Goal: Task Accomplishment & Management: Complete application form

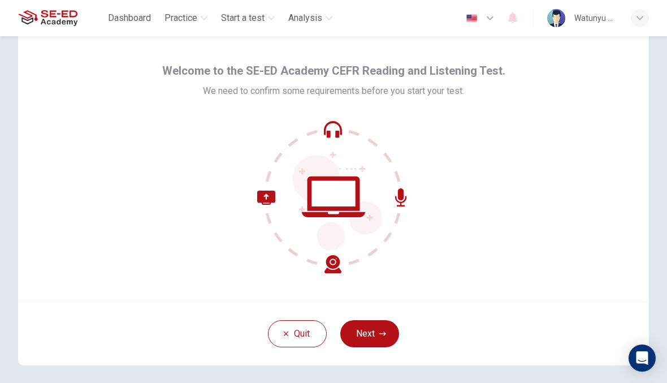
scroll to position [27, 0]
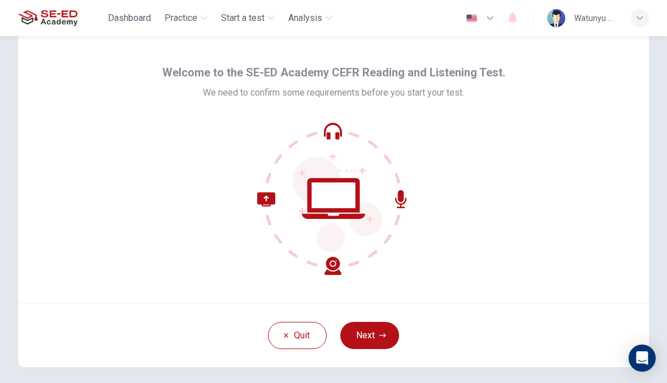
click at [374, 326] on button "Next" at bounding box center [369, 335] width 59 height 27
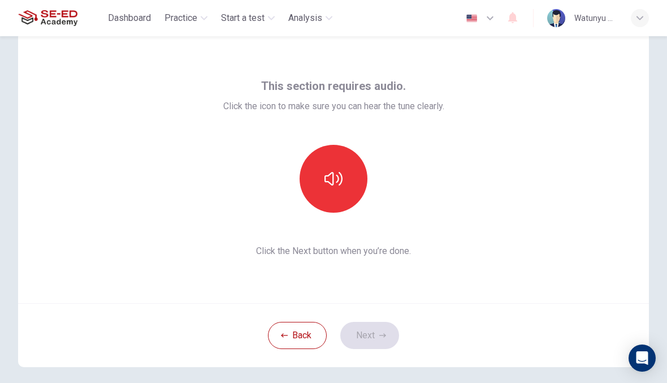
click at [330, 177] on icon "button" at bounding box center [334, 179] width 18 height 18
click at [378, 334] on button "Next" at bounding box center [369, 335] width 59 height 27
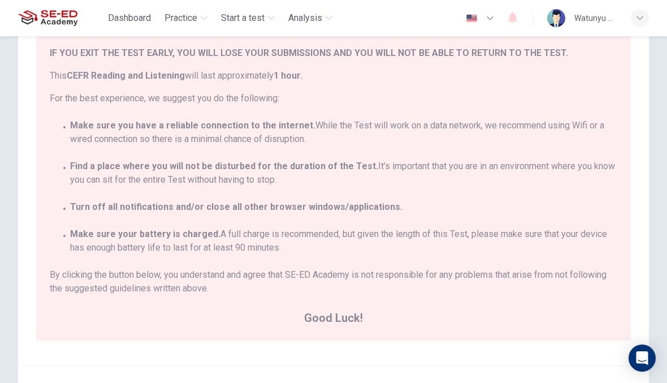
scroll to position [25, 0]
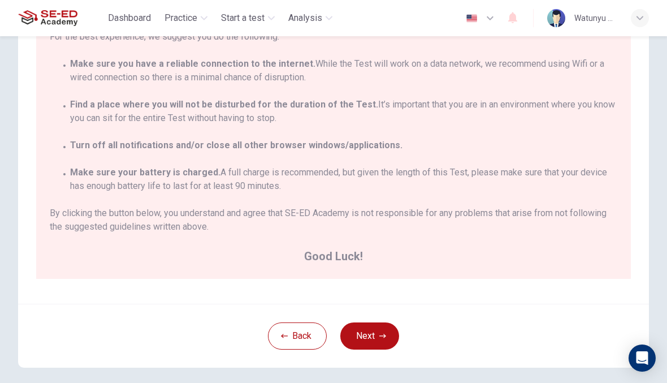
click at [383, 346] on button "Next" at bounding box center [369, 335] width 59 height 27
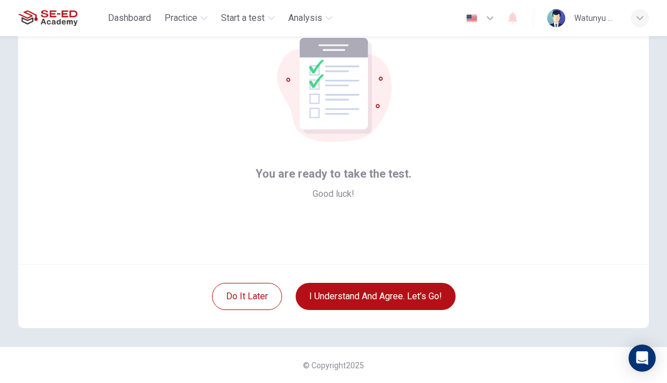
scroll to position [66, 0]
click at [321, 296] on button "I understand and agree. Let’s go!" at bounding box center [376, 296] width 160 height 27
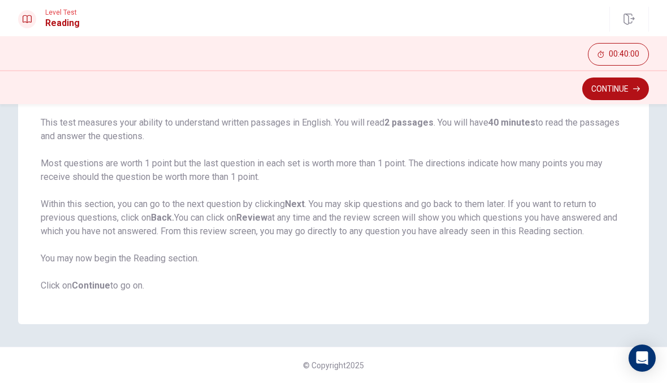
scroll to position [83, 0]
click at [605, 89] on button "Continue" at bounding box center [616, 88] width 67 height 23
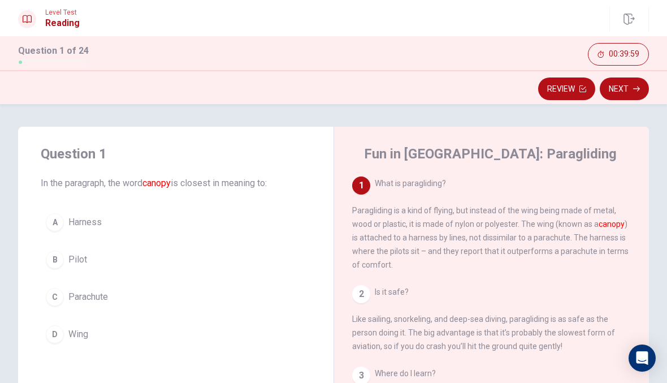
scroll to position [49, 0]
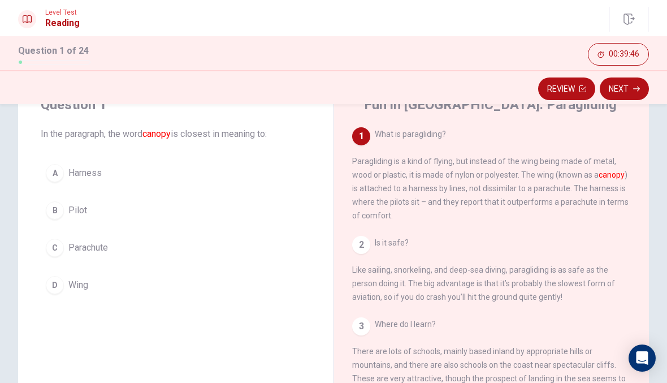
click at [57, 206] on div "B" at bounding box center [55, 210] width 18 height 18
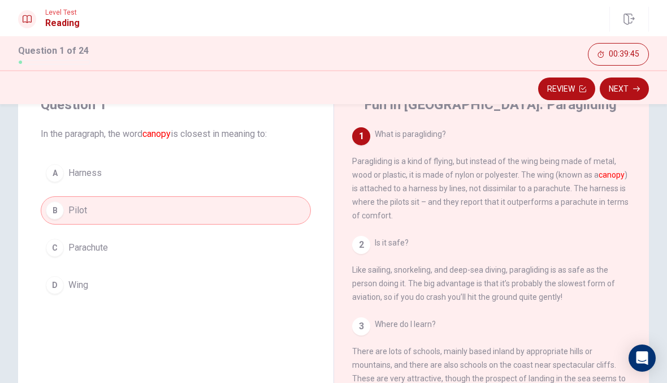
click at [61, 279] on div "D" at bounding box center [55, 285] width 18 height 18
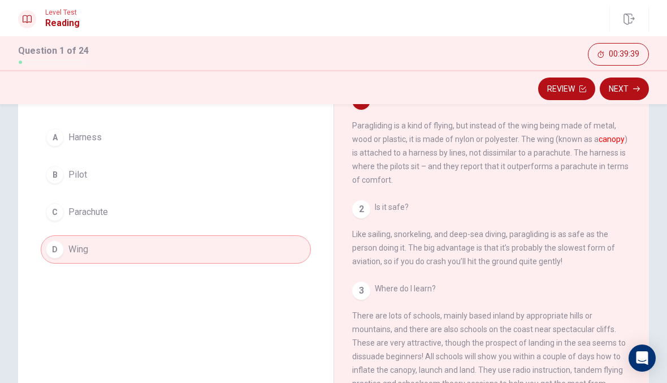
scroll to position [84, 0]
click at [635, 83] on button "Next" at bounding box center [624, 88] width 49 height 23
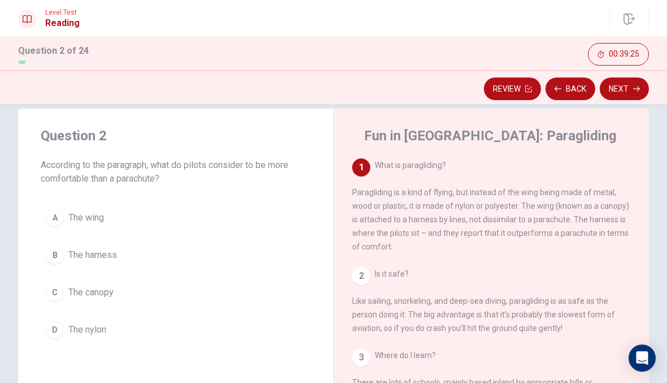
scroll to position [26, 0]
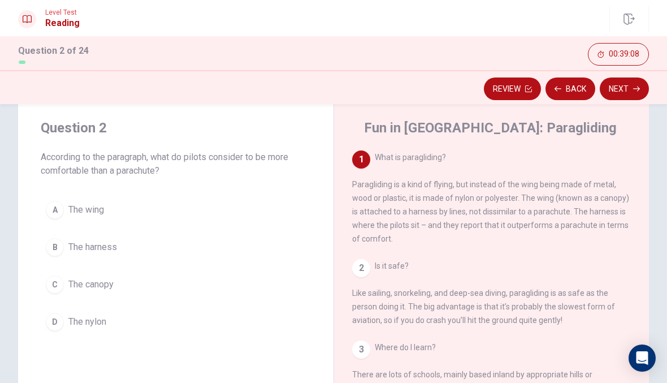
click at [42, 220] on div "A The wing B The harness C The canopy D The nylon" at bounding box center [176, 266] width 270 height 140
click at [54, 253] on div "B" at bounding box center [55, 247] width 18 height 18
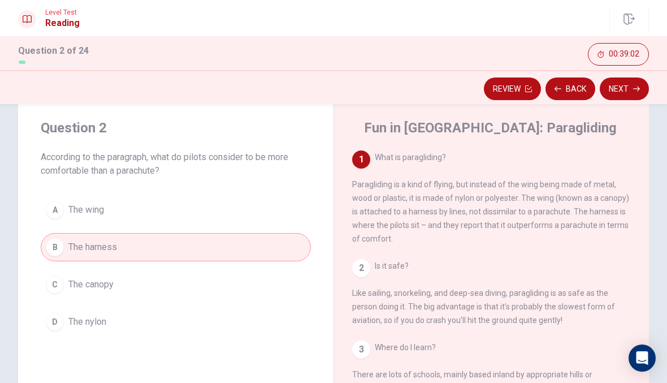
click at [623, 90] on button "Next" at bounding box center [624, 88] width 49 height 23
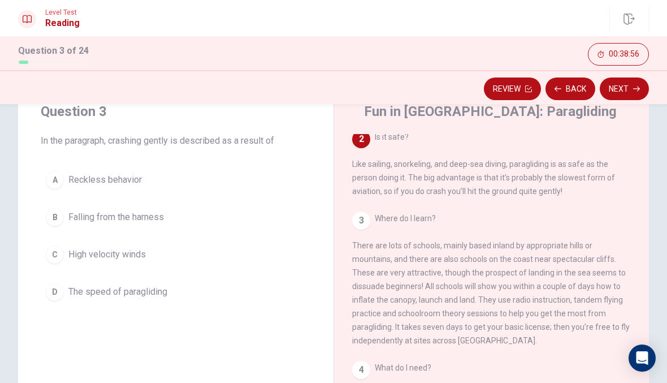
scroll to position [43, 0]
click at [51, 184] on div "A" at bounding box center [55, 179] width 18 height 18
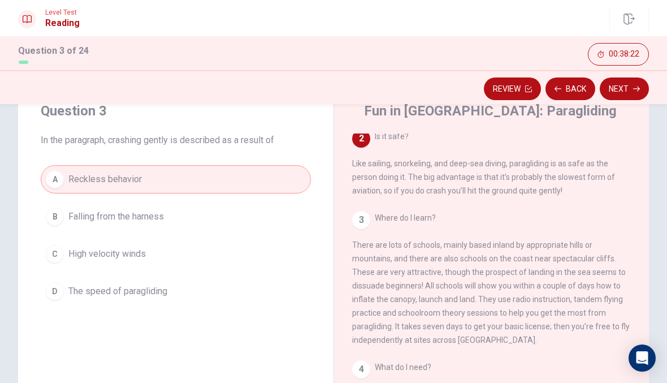
click at [633, 89] on button "Next" at bounding box center [624, 88] width 49 height 23
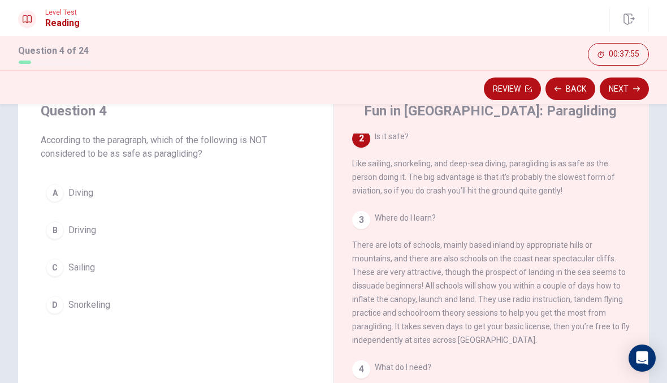
click at [61, 206] on button "A Diving" at bounding box center [176, 193] width 270 height 28
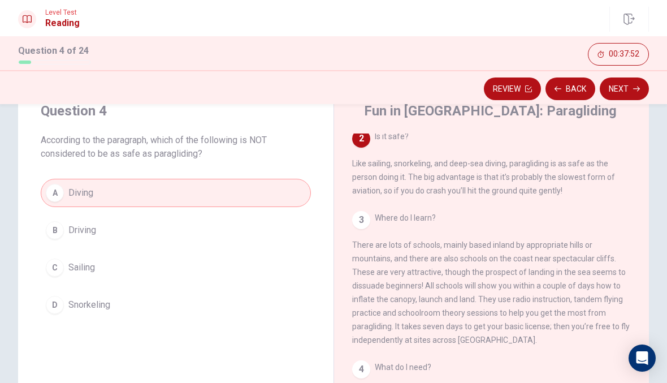
click at [72, 266] on span "Sailing" at bounding box center [81, 268] width 27 height 14
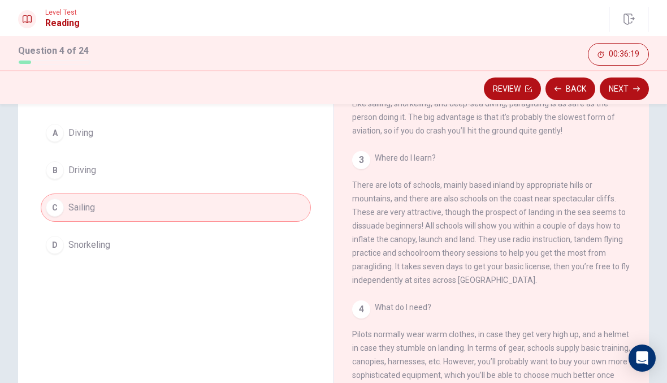
scroll to position [104, 0]
click at [622, 85] on button "Next" at bounding box center [624, 88] width 49 height 23
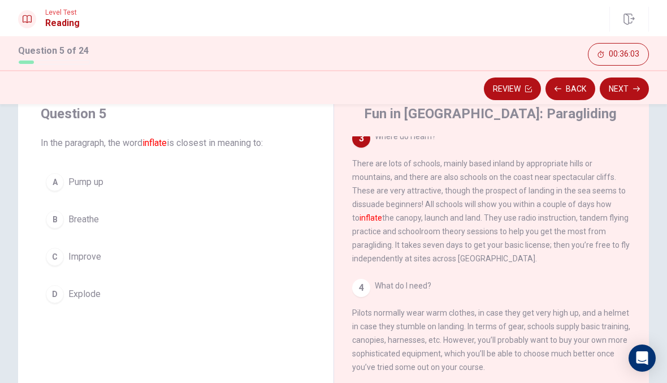
scroll to position [41, 0]
click at [51, 181] on div "A" at bounding box center [55, 181] width 18 height 18
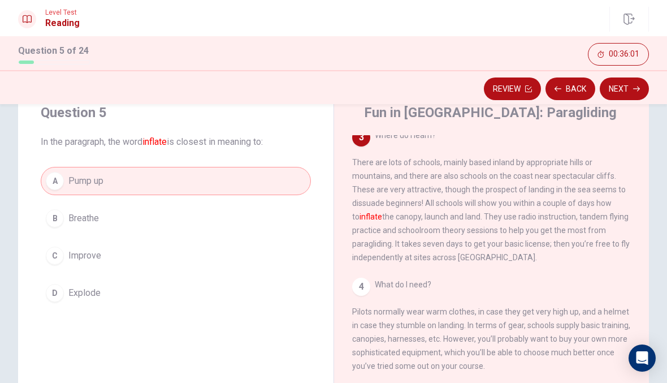
click at [627, 90] on button "Next" at bounding box center [624, 88] width 49 height 23
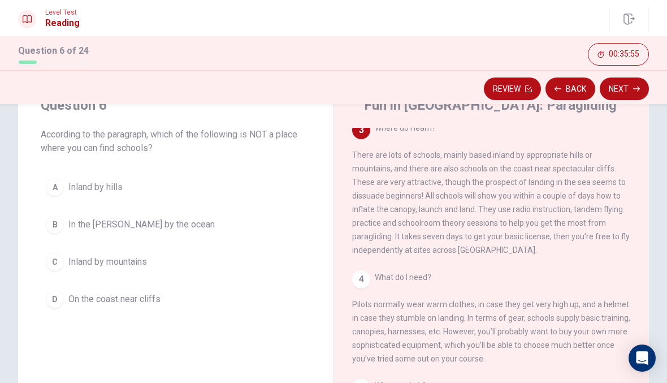
scroll to position [48, 0]
click at [45, 220] on button "B In the [PERSON_NAME] by the ocean" at bounding box center [176, 225] width 270 height 28
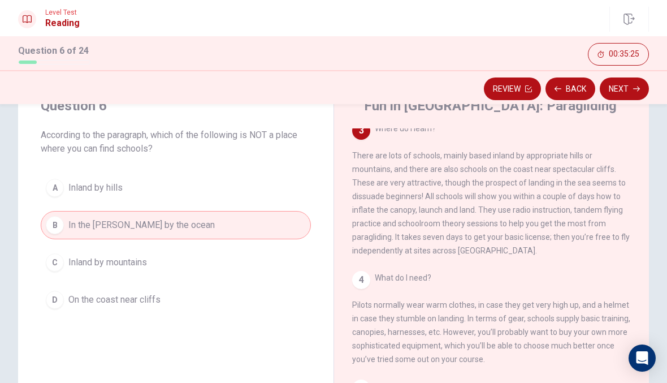
click at [626, 87] on button "Next" at bounding box center [624, 88] width 49 height 23
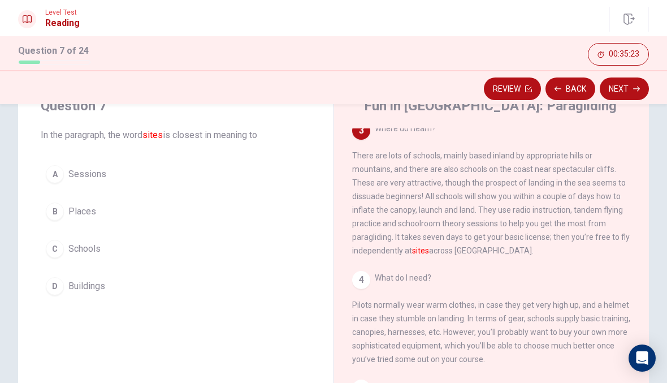
click at [48, 210] on div "B" at bounding box center [55, 211] width 18 height 18
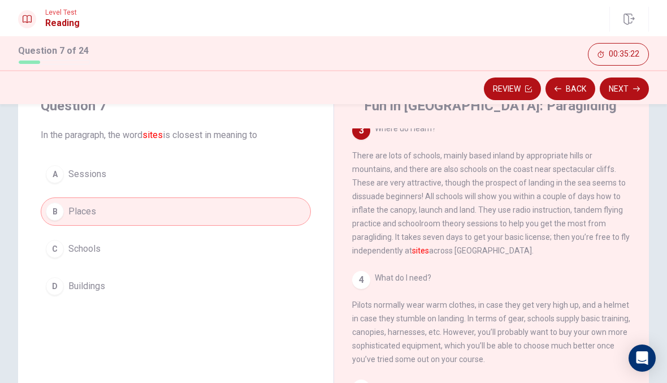
click at [621, 88] on button "Next" at bounding box center [624, 88] width 49 height 23
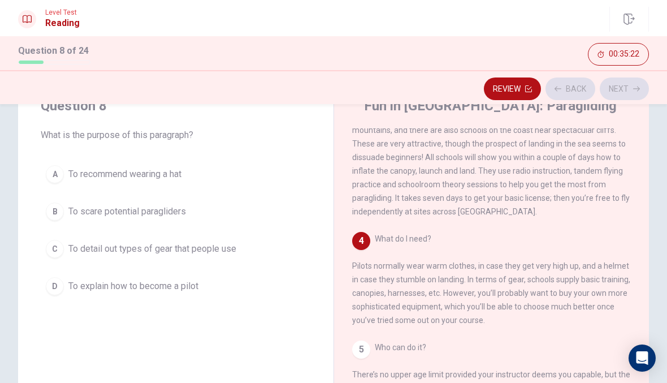
scroll to position [239, 0]
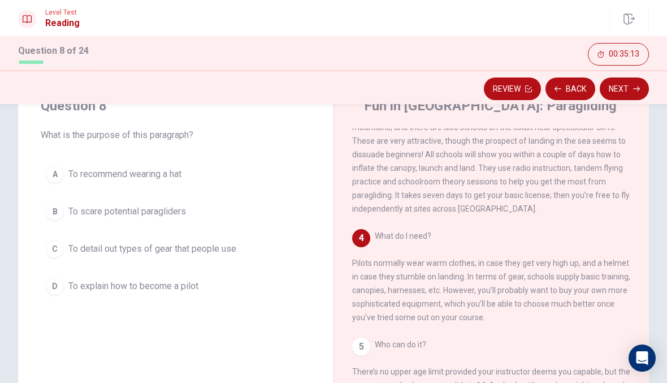
click at [59, 249] on div "C" at bounding box center [55, 249] width 18 height 18
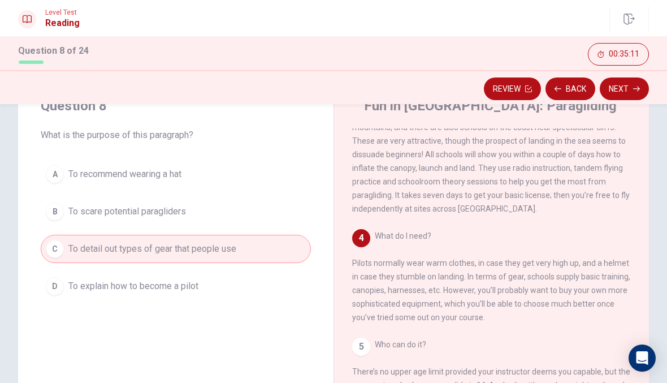
click at [624, 92] on button "Next" at bounding box center [624, 88] width 49 height 23
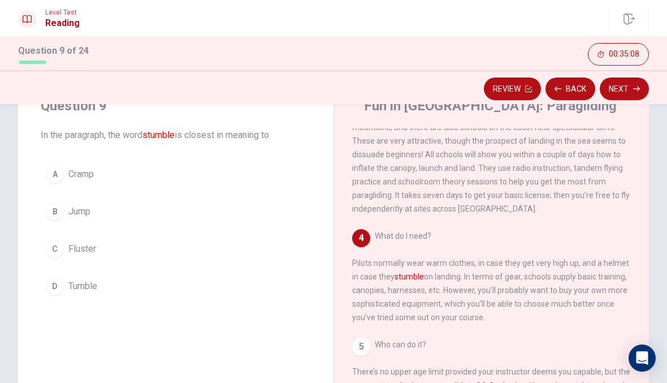
click at [66, 287] on button "D Tumble" at bounding box center [176, 286] width 270 height 28
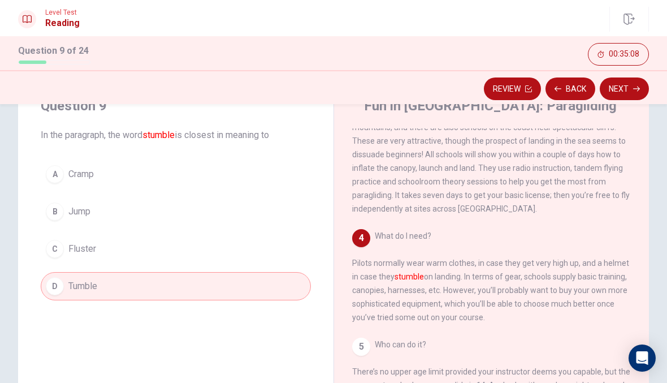
click at [640, 94] on button "Next" at bounding box center [624, 88] width 49 height 23
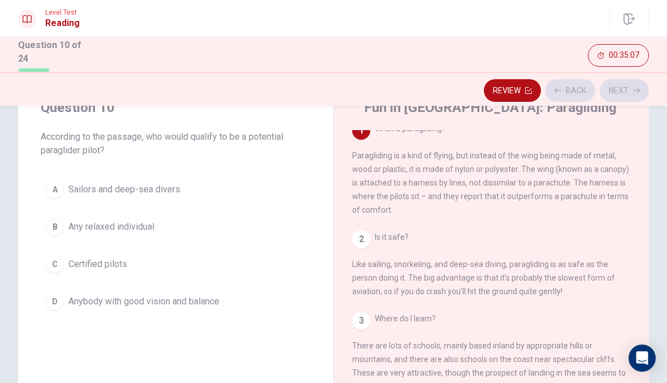
scroll to position [0, 0]
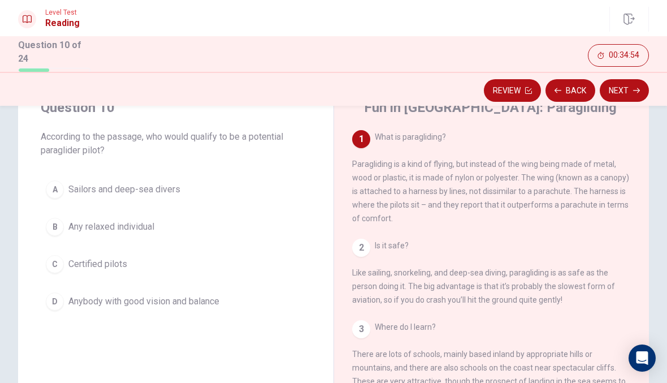
click at [64, 260] on button "C Certified pilots" at bounding box center [176, 264] width 270 height 28
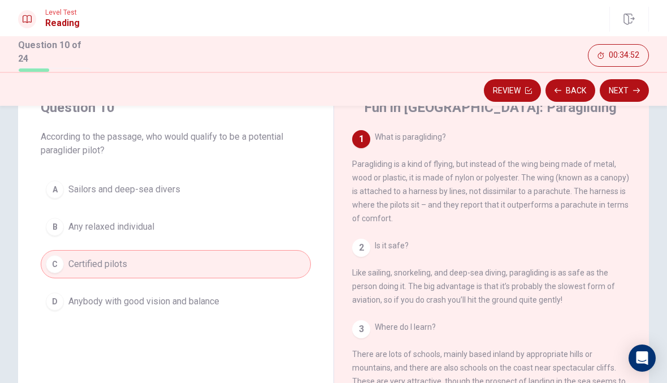
click at [593, 91] on button "Back" at bounding box center [571, 90] width 50 height 23
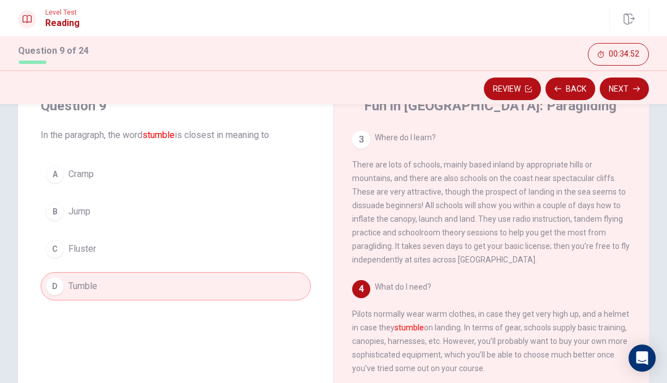
scroll to position [239, 0]
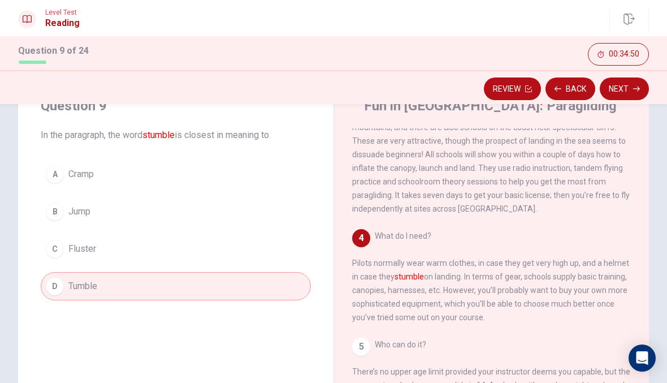
click at [630, 95] on button "Next" at bounding box center [624, 88] width 49 height 23
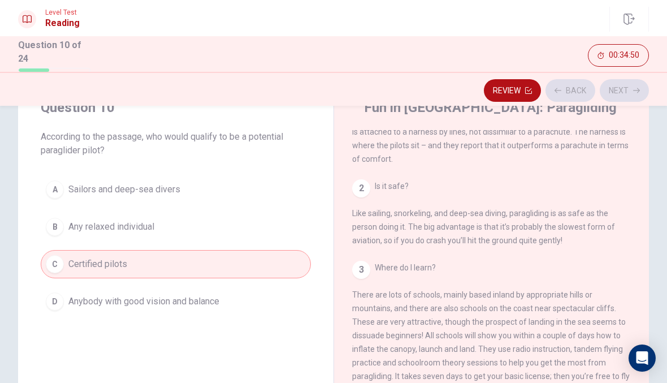
scroll to position [0, 0]
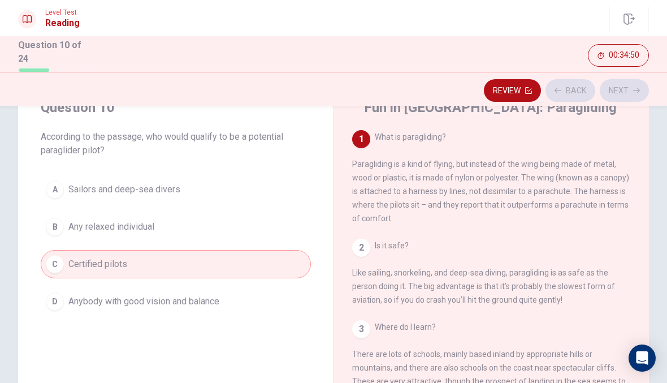
click at [639, 91] on div "Review Back Next" at bounding box center [333, 90] width 631 height 21
click at [636, 92] on icon "button" at bounding box center [636, 90] width 7 height 7
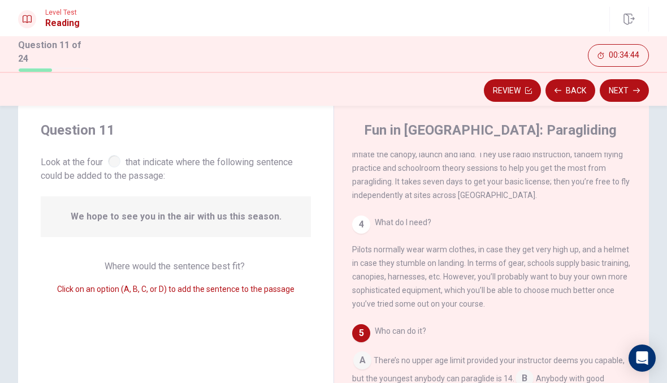
scroll to position [24, 0]
click at [589, 217] on div "4 What do I need? Pilots normally wear warm clothes, in case they get very high…" at bounding box center [491, 264] width 279 height 95
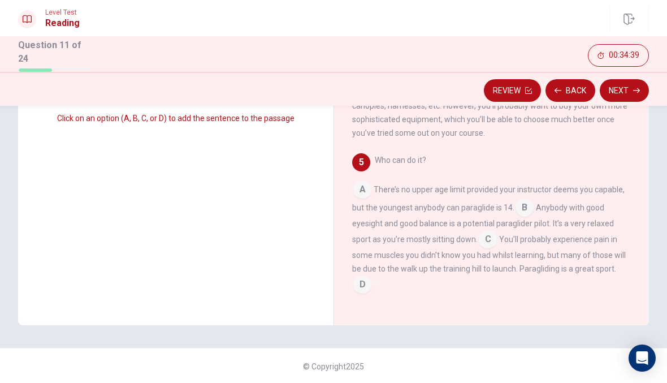
scroll to position [196, 0]
click at [360, 182] on input at bounding box center [362, 191] width 18 height 18
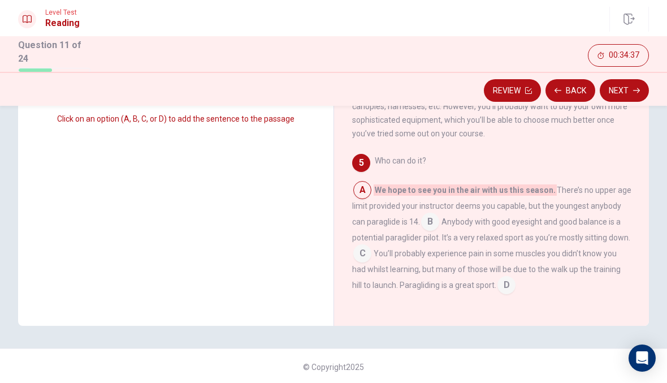
click at [364, 175] on div "Who can do it? A We hope to see you in the air with us this season. There’s no …" at bounding box center [491, 224] width 279 height 140
click at [361, 186] on input at bounding box center [362, 191] width 18 height 18
click at [502, 278] on input at bounding box center [507, 286] width 18 height 18
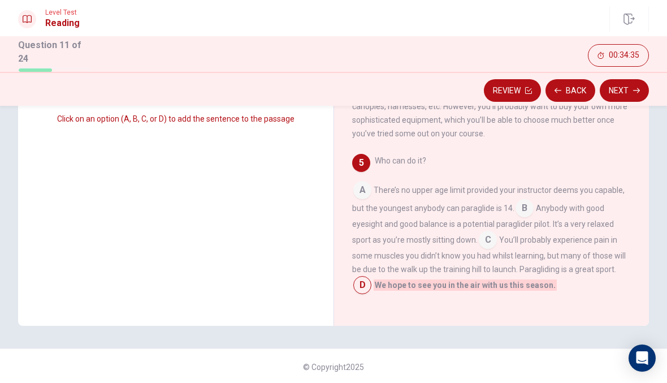
click at [623, 87] on button "Next" at bounding box center [624, 90] width 49 height 23
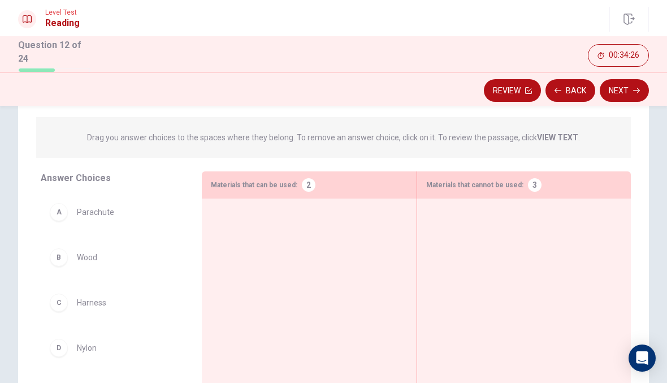
scroll to position [114, 0]
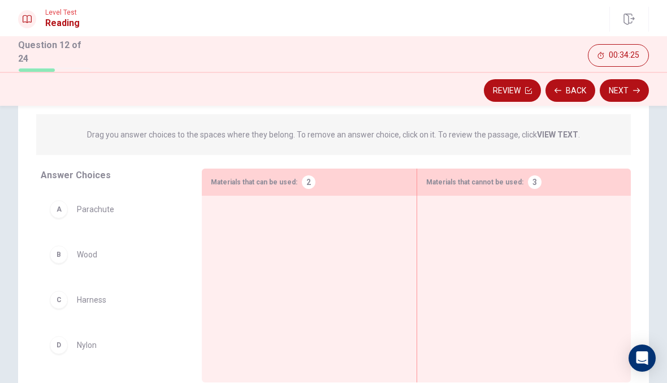
click at [62, 245] on div "B" at bounding box center [59, 254] width 18 height 18
click at [55, 255] on div "B" at bounding box center [59, 254] width 18 height 18
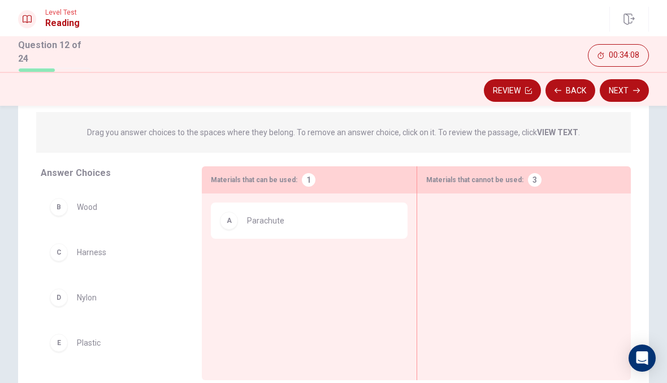
scroll to position [117, 0]
click at [57, 251] on div "C" at bounding box center [59, 252] width 18 height 18
click at [218, 292] on div "A Parachute" at bounding box center [309, 268] width 196 height 133
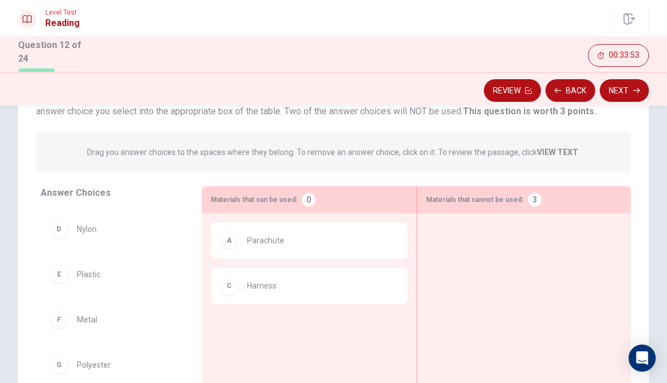
scroll to position [96, 0]
click at [248, 286] on span "Harness" at bounding box center [261, 286] width 29 height 14
click at [226, 299] on div "C Harness" at bounding box center [309, 286] width 196 height 36
click at [230, 279] on div "C" at bounding box center [229, 286] width 18 height 18
click at [360, 277] on div "C Harness" at bounding box center [309, 286] width 178 height 18
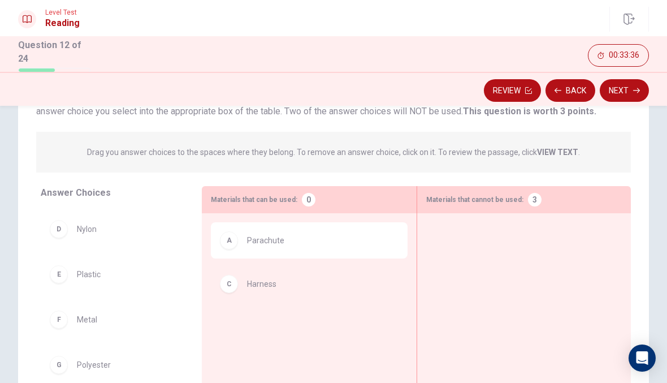
click at [374, 279] on div "A Parachute" at bounding box center [309, 288] width 196 height 133
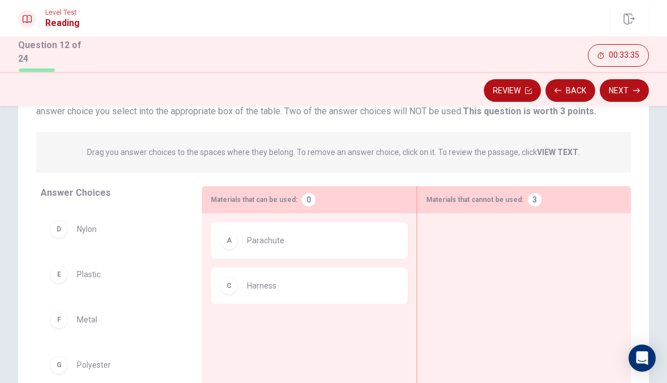
click at [355, 238] on div "A Parachute" at bounding box center [309, 240] width 178 height 18
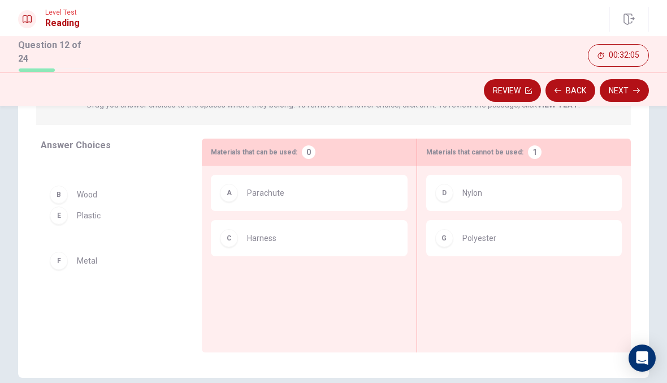
scroll to position [158, 0]
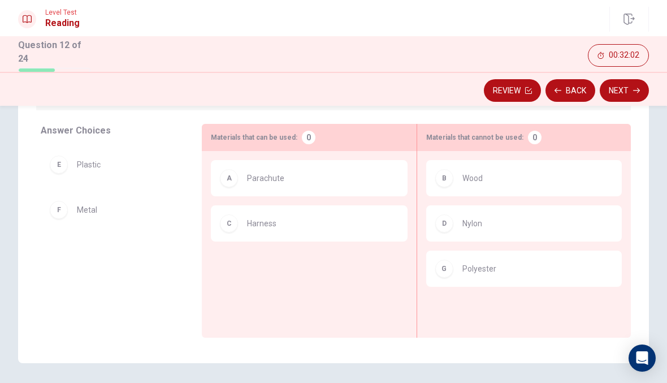
click at [627, 81] on button "Next" at bounding box center [624, 90] width 49 height 23
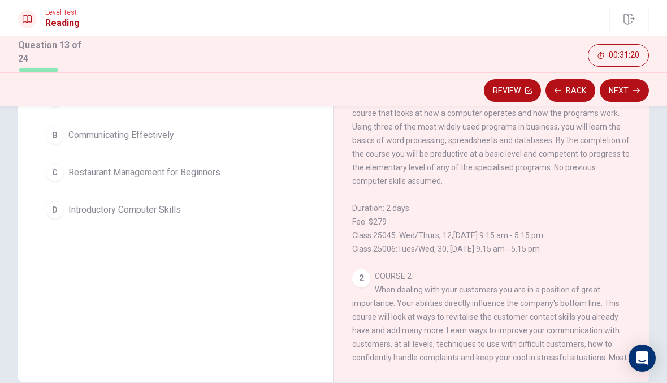
scroll to position [142, 0]
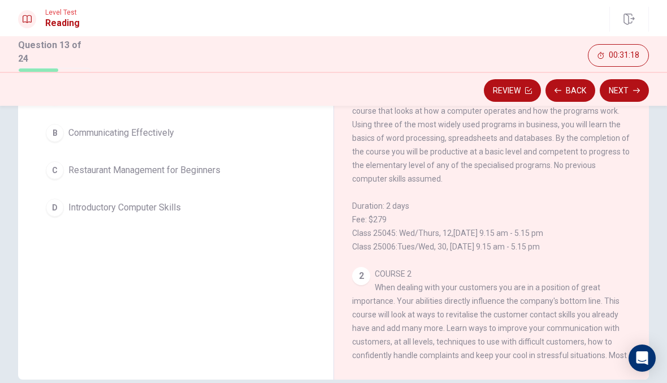
click at [54, 140] on div "B" at bounding box center [55, 133] width 18 height 18
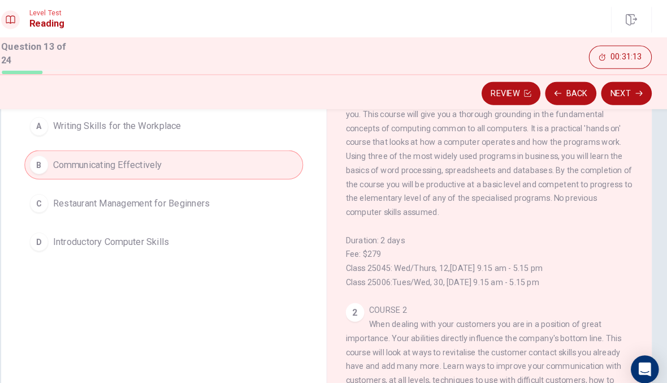
scroll to position [105, 0]
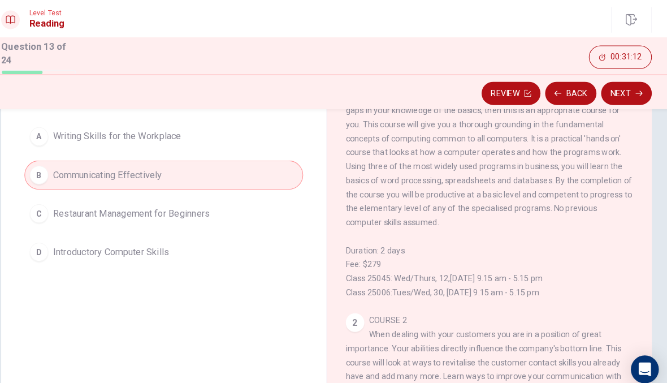
click at [612, 90] on button "Next" at bounding box center [624, 90] width 49 height 23
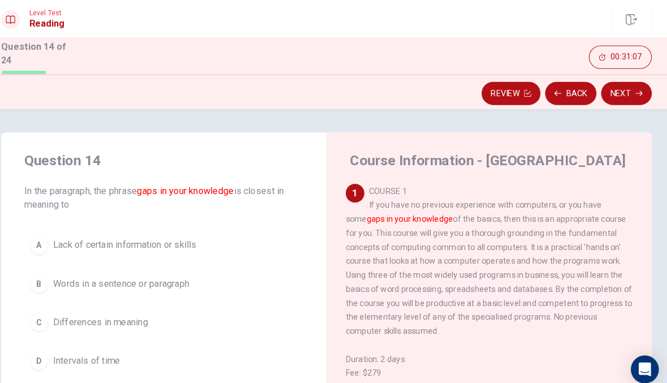
scroll to position [0, 0]
click at [68, 238] on span "Lack of certain information or skills" at bounding box center [137, 238] width 139 height 14
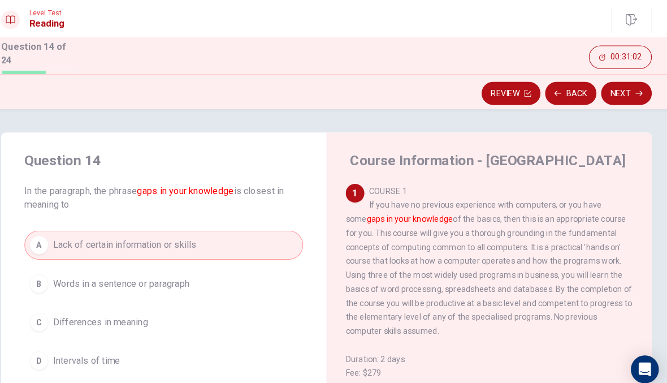
click at [613, 89] on button "Next" at bounding box center [624, 90] width 49 height 23
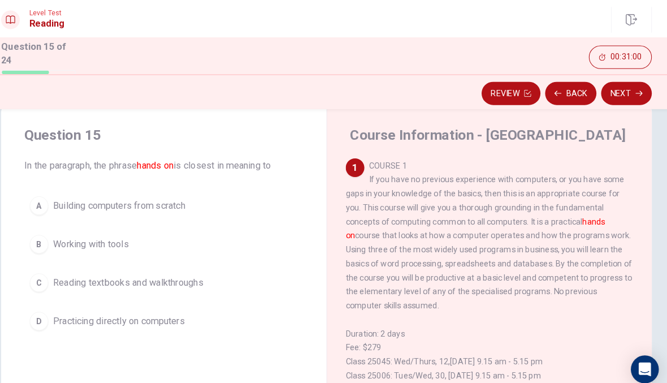
scroll to position [27, 0]
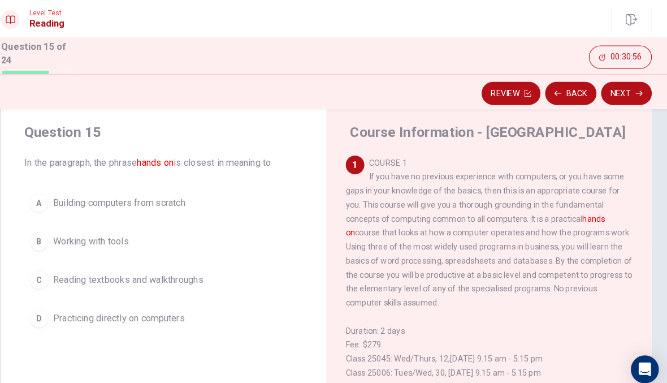
click at [104, 308] on span "Practicing directly on computers" at bounding box center [132, 309] width 128 height 14
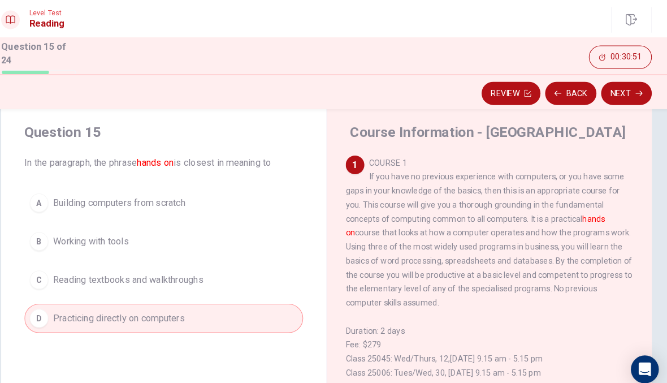
click at [619, 84] on button "Next" at bounding box center [624, 90] width 49 height 23
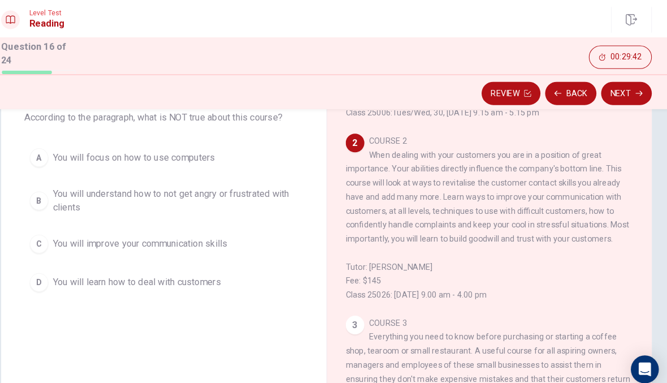
scroll to position [72, 0]
click at [49, 234] on button "C You will improve your communication skills" at bounding box center [176, 235] width 270 height 28
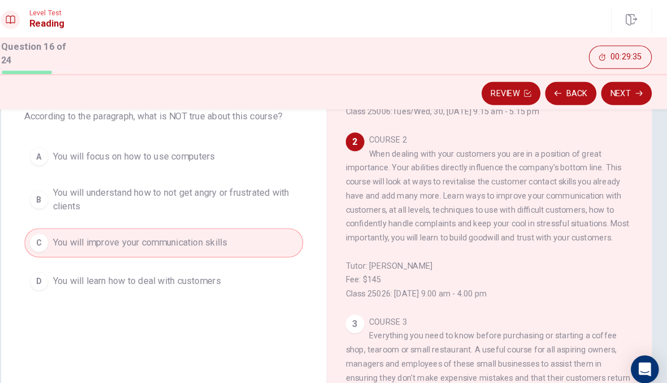
click at [610, 94] on button "Next" at bounding box center [624, 90] width 49 height 23
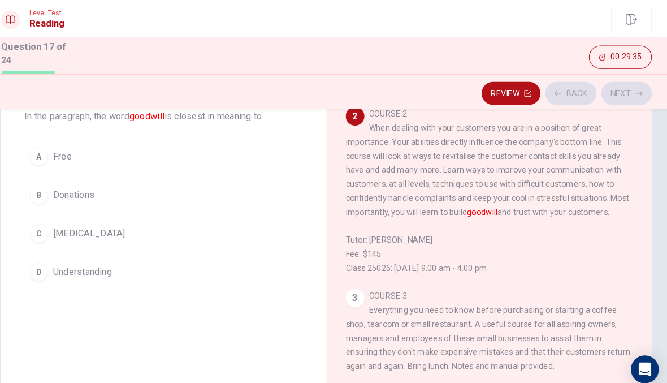
scroll to position [240, 0]
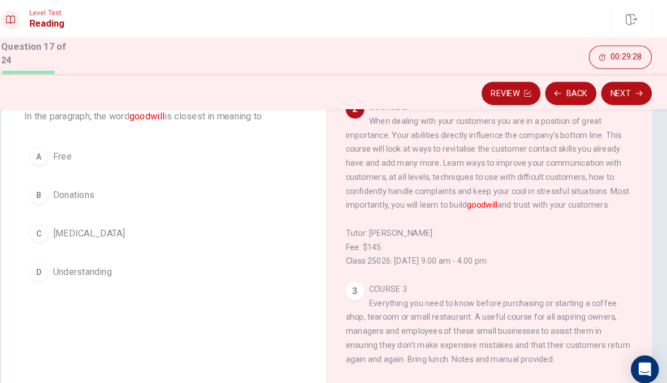
click at [93, 230] on button "C [MEDICAL_DATA]" at bounding box center [176, 226] width 270 height 28
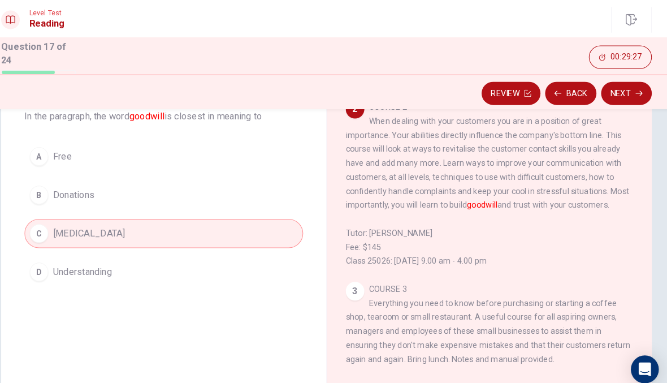
click at [614, 87] on button "Next" at bounding box center [624, 90] width 49 height 23
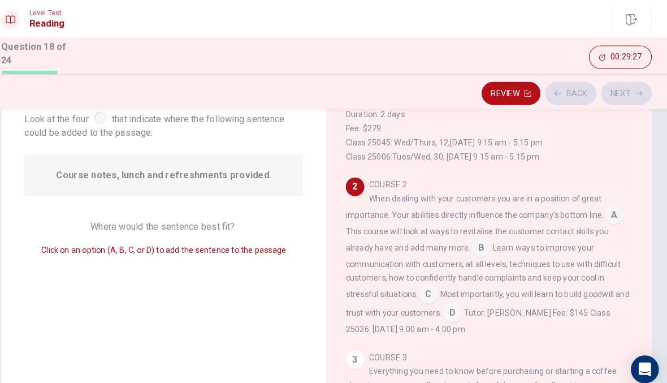
scroll to position [182, 0]
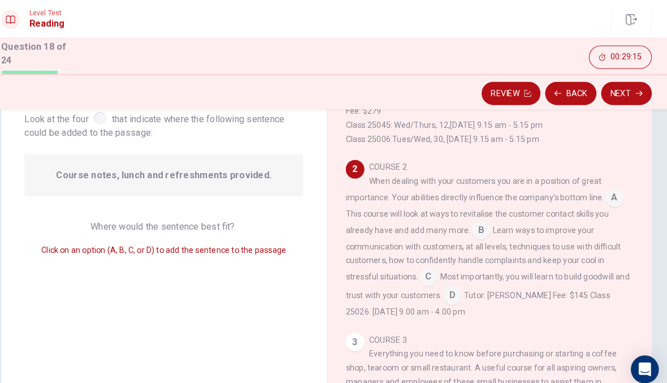
click at [447, 296] on input at bounding box center [456, 287] width 18 height 18
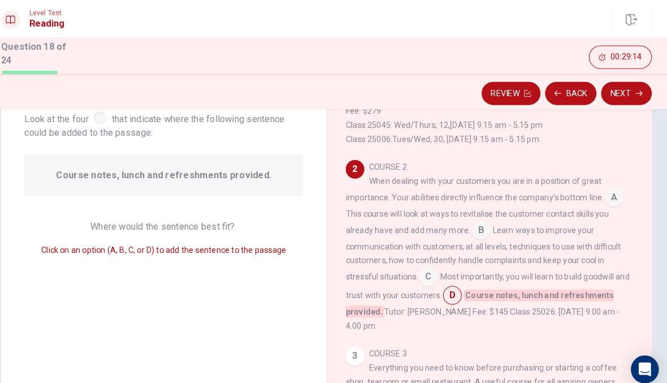
scroll to position [206, 0]
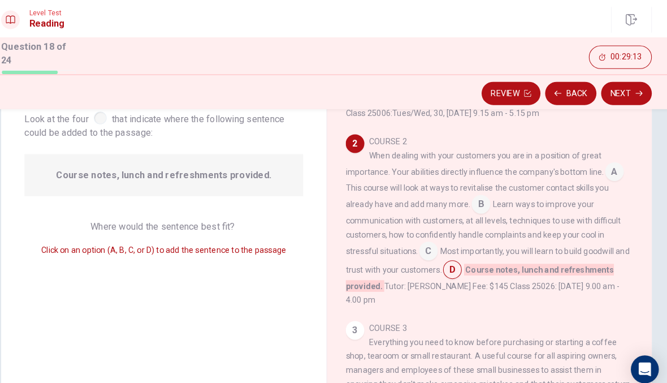
click at [612, 90] on button "Next" at bounding box center [624, 90] width 49 height 23
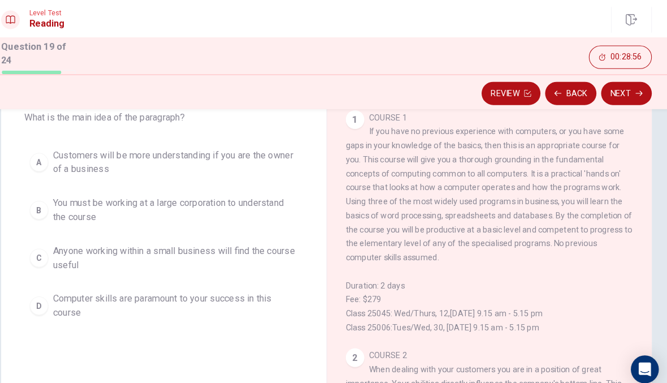
scroll to position [75, 0]
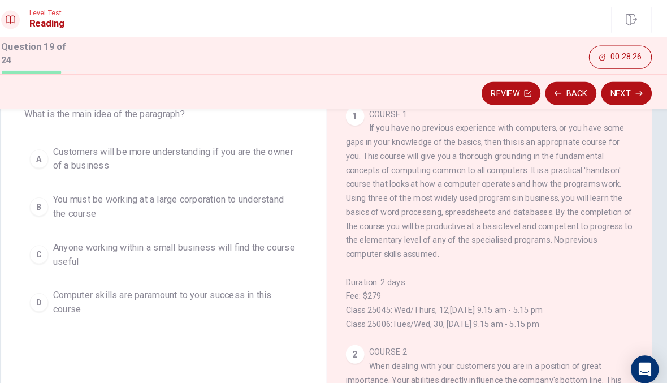
click at [66, 307] on button "D Computer skills are paramount to your success in this course" at bounding box center [176, 292] width 270 height 37
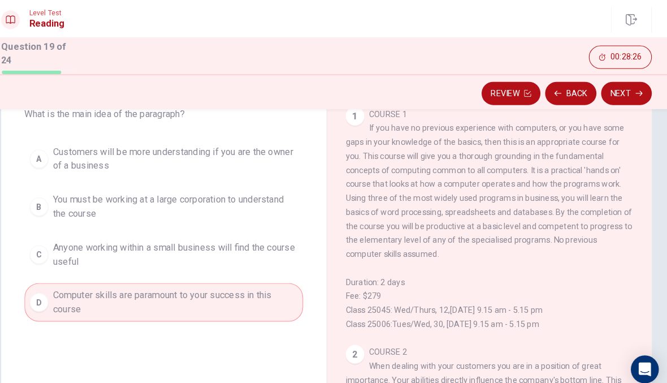
click at [609, 88] on button "Next" at bounding box center [624, 90] width 49 height 23
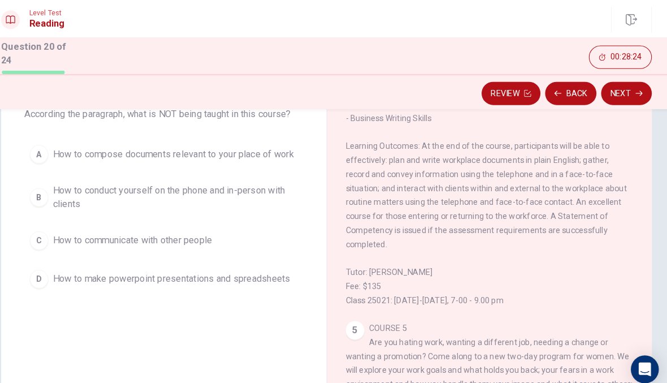
scroll to position [45, 0]
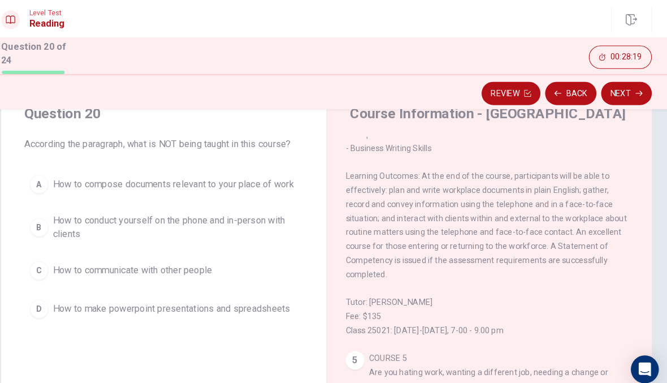
click at [68, 180] on span "How to compose documents relevant to your place of work" at bounding box center [185, 179] width 234 height 14
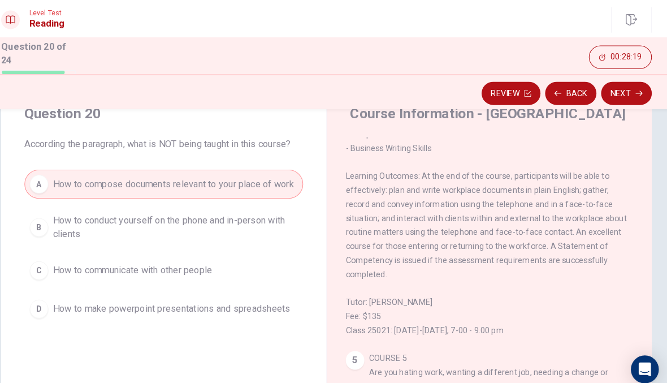
click at [612, 87] on button "Next" at bounding box center [624, 90] width 49 height 23
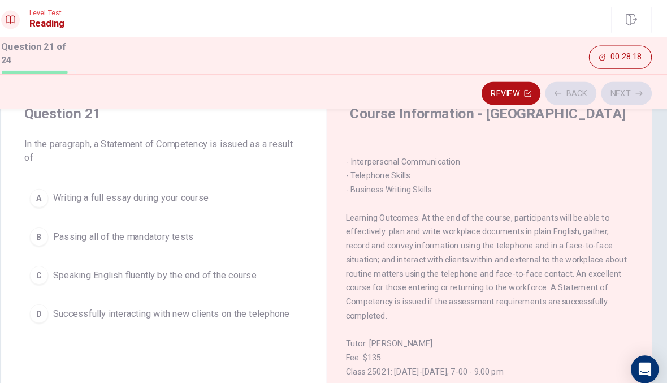
scroll to position [578, 0]
click at [98, 232] on span "Passing all of the mandatory tests" at bounding box center [136, 230] width 136 height 14
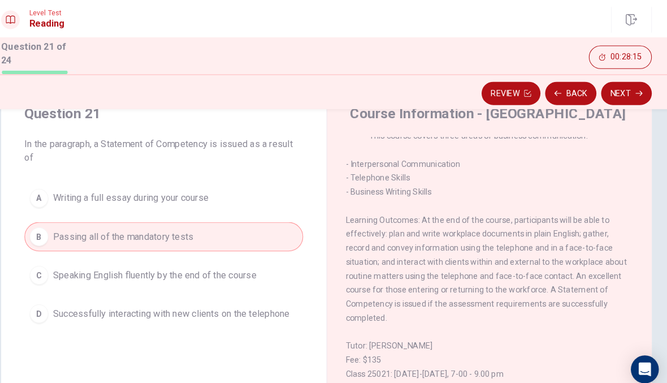
click at [607, 87] on button "Next" at bounding box center [624, 90] width 49 height 23
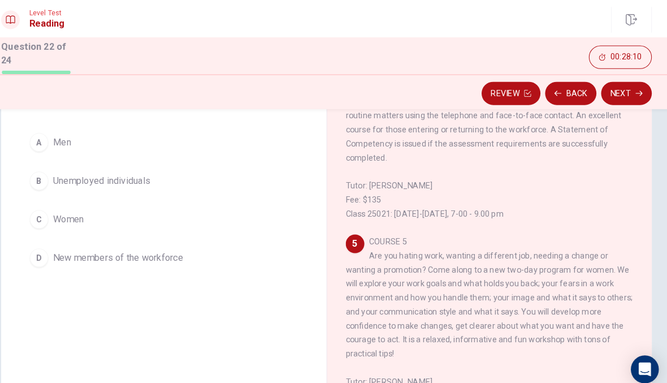
scroll to position [84, 0]
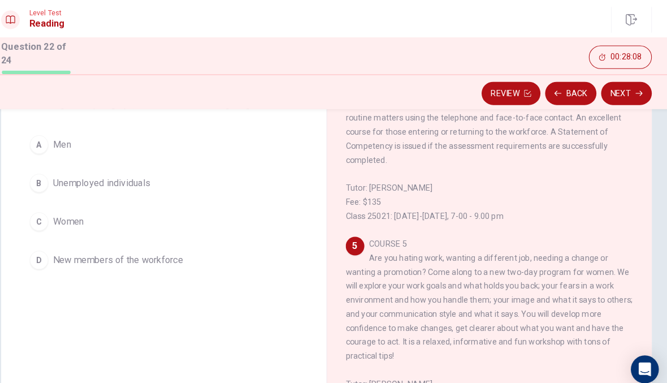
click at [46, 252] on div "D" at bounding box center [55, 252] width 18 height 18
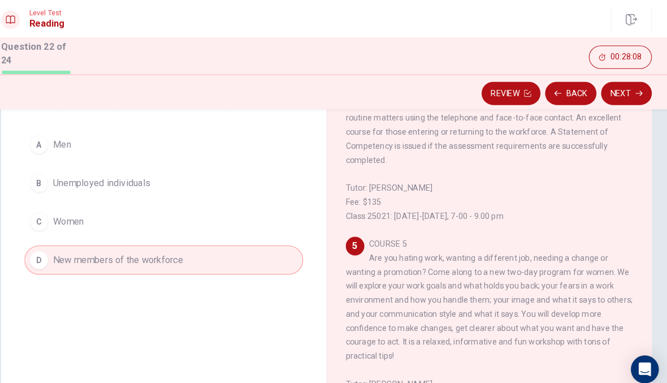
click at [606, 92] on button "Next" at bounding box center [624, 90] width 49 height 23
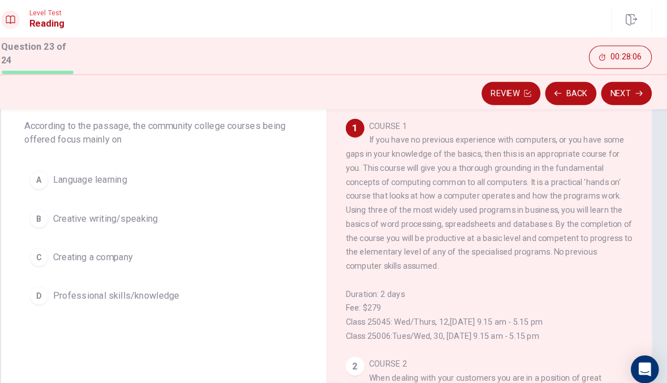
scroll to position [61, 0]
click at [115, 278] on button "D Professional skills/knowledge" at bounding box center [176, 288] width 270 height 28
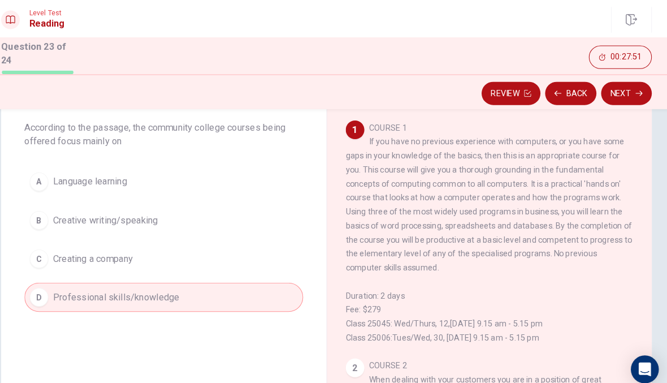
click at [610, 84] on button "Next" at bounding box center [624, 90] width 49 height 23
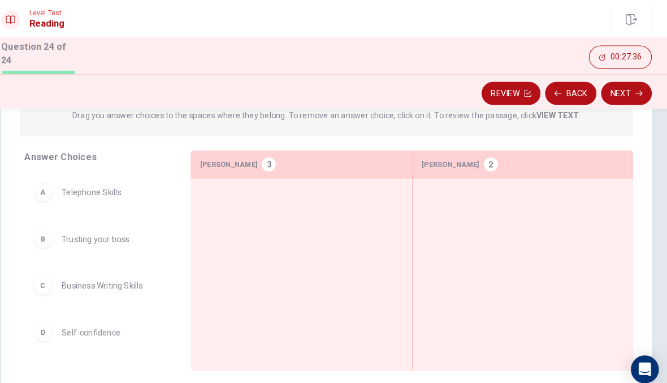
scroll to position [136, 0]
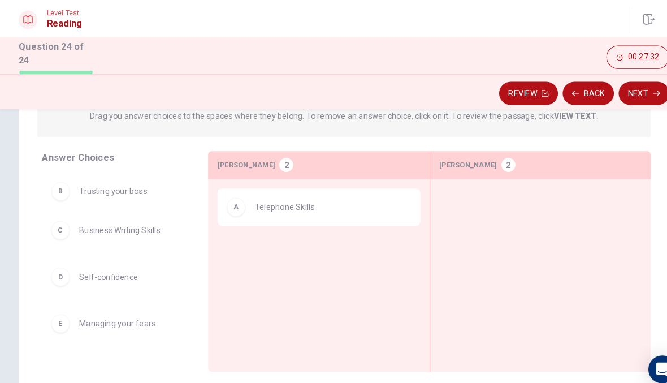
click at [114, 189] on div "C Business Writing Skills D Self-confidence E Managing your fears F Computer sk…" at bounding box center [112, 256] width 143 height 174
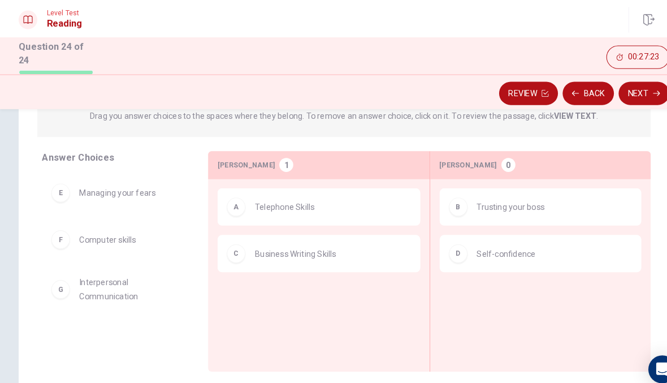
click at [104, 289] on div "E Managing your fears F Computer skills" at bounding box center [112, 256] width 143 height 174
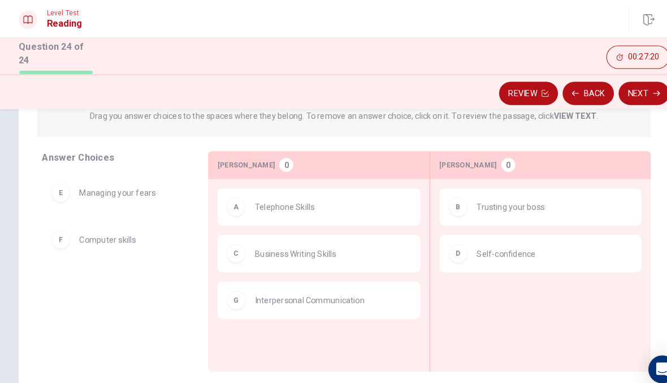
click at [620, 98] on button "Next" at bounding box center [624, 90] width 49 height 23
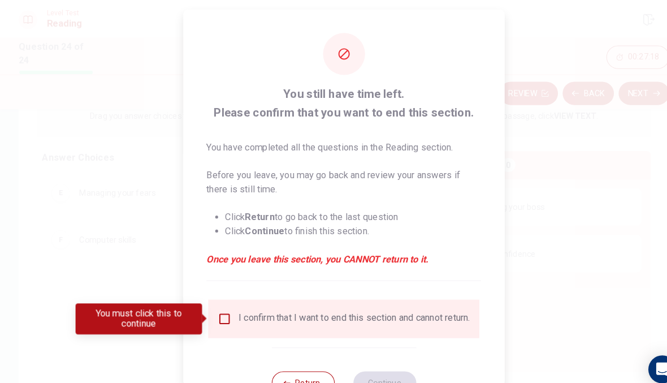
click at [220, 314] on input "You must click this to continue" at bounding box center [219, 309] width 14 height 14
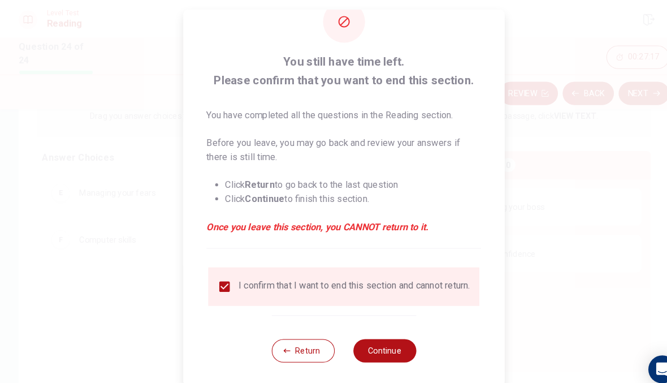
scroll to position [39, 0]
click at [374, 344] on button "Continue" at bounding box center [373, 340] width 61 height 23
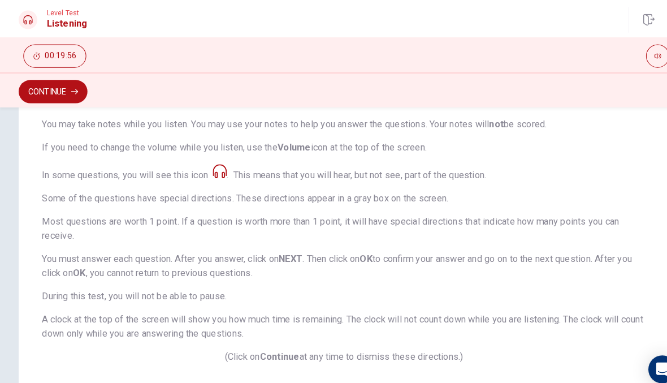
scroll to position [169, 0]
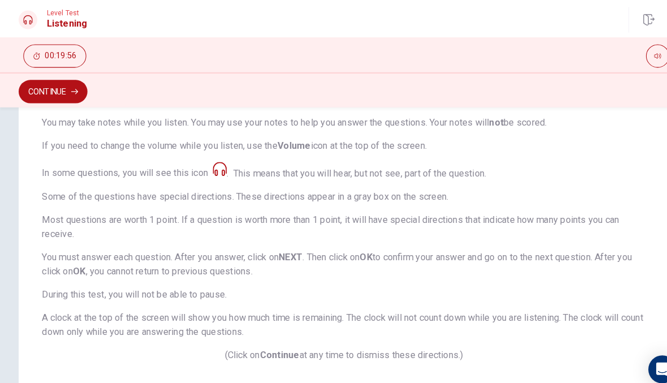
click at [38, 78] on button "Continue" at bounding box center [51, 88] width 67 height 23
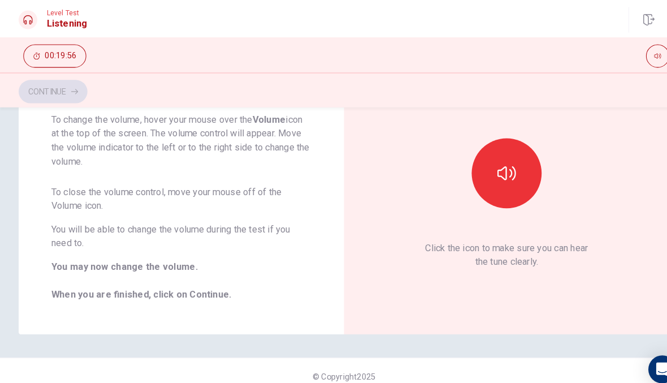
scroll to position [101, 0]
click at [498, 170] on icon "button" at bounding box center [491, 168] width 18 height 18
click at [62, 85] on button "Continue" at bounding box center [51, 88] width 67 height 23
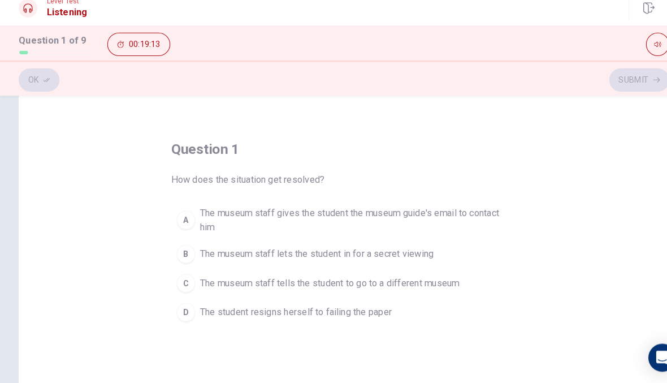
scroll to position [25, 0]
click at [184, 215] on div "A" at bounding box center [180, 224] width 18 height 18
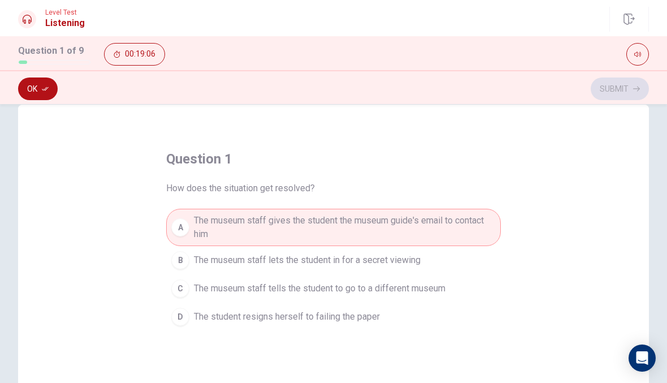
scroll to position [15, 0]
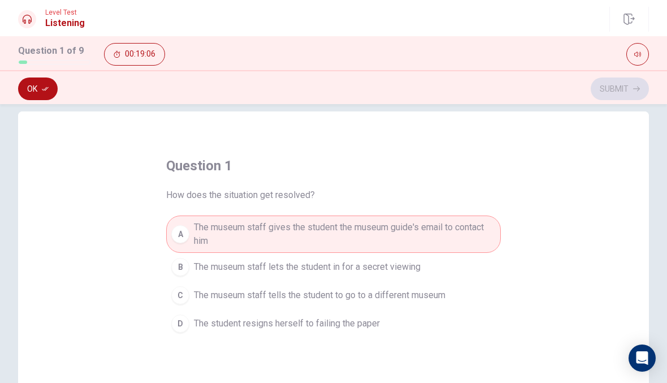
click at [191, 258] on button "B The museum staff lets the student in for a secret viewing" at bounding box center [333, 267] width 335 height 28
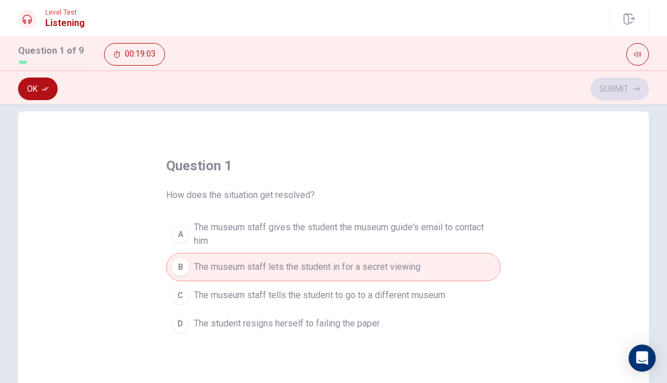
click at [25, 92] on button "Ok" at bounding box center [38, 88] width 40 height 23
click at [631, 94] on button "Submit" at bounding box center [620, 88] width 58 height 23
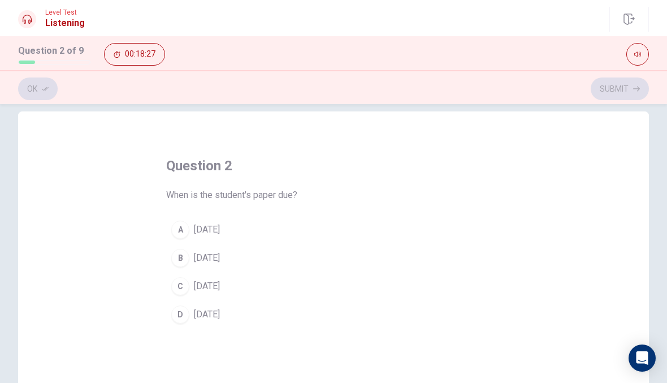
click at [181, 226] on div "A" at bounding box center [180, 230] width 18 height 18
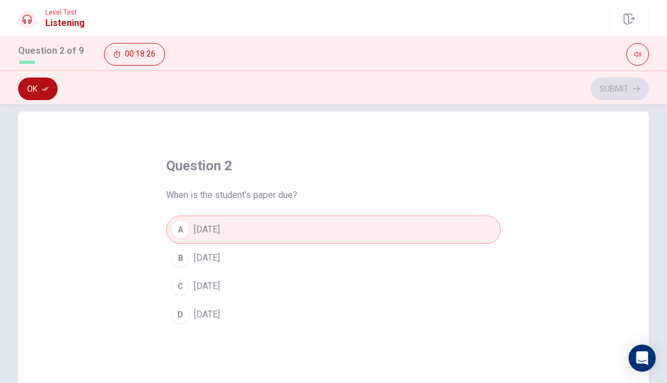
click at [24, 89] on button "Ok" at bounding box center [38, 88] width 40 height 23
click at [628, 97] on button "Submit" at bounding box center [620, 88] width 58 height 23
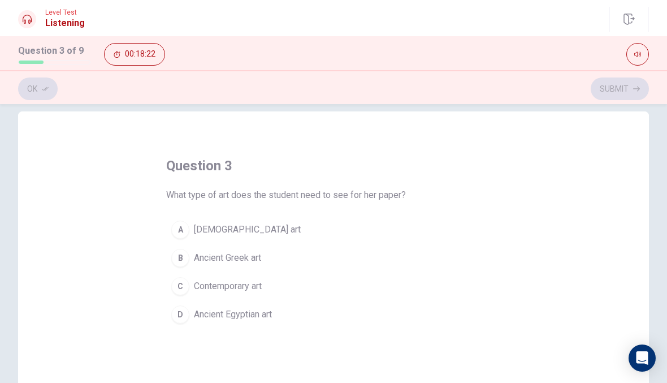
click at [185, 234] on div "A" at bounding box center [180, 230] width 18 height 18
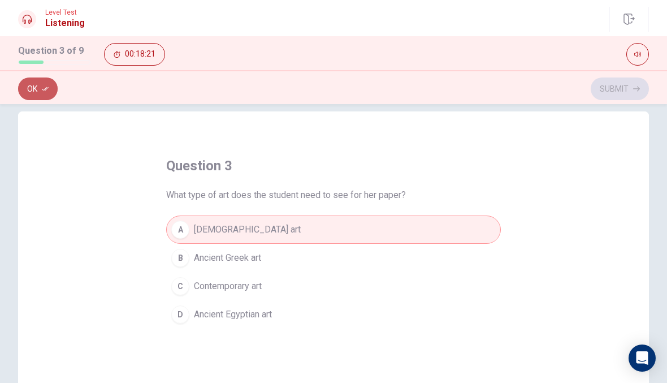
click at [32, 87] on button "Ok" at bounding box center [38, 88] width 40 height 23
click at [626, 87] on button "Submit" at bounding box center [620, 88] width 58 height 23
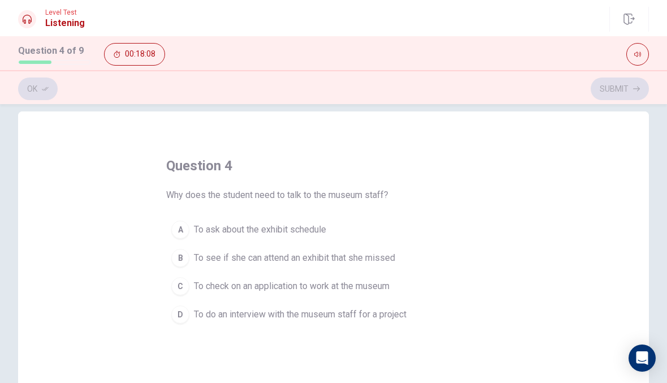
click at [179, 298] on button "C To check on an application to work at the museum" at bounding box center [333, 286] width 335 height 28
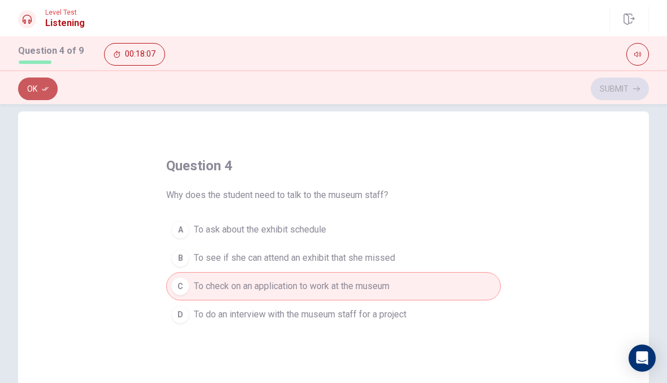
click at [40, 97] on button "Ok" at bounding box center [38, 88] width 40 height 23
click at [639, 88] on icon "button" at bounding box center [636, 88] width 7 height 7
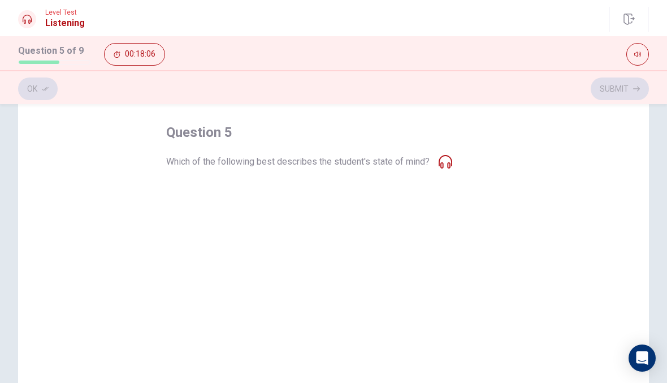
scroll to position [53, 0]
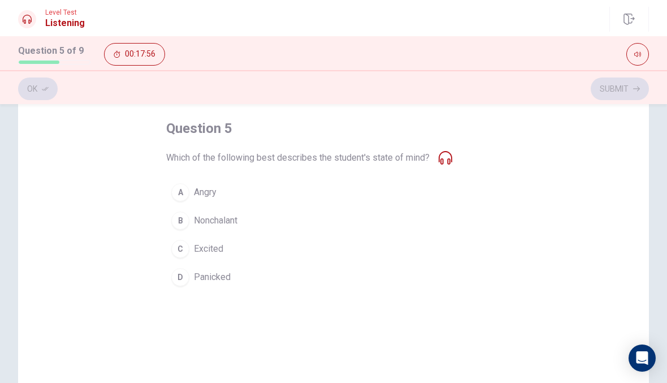
click at [183, 282] on div "D" at bounding box center [180, 277] width 18 height 18
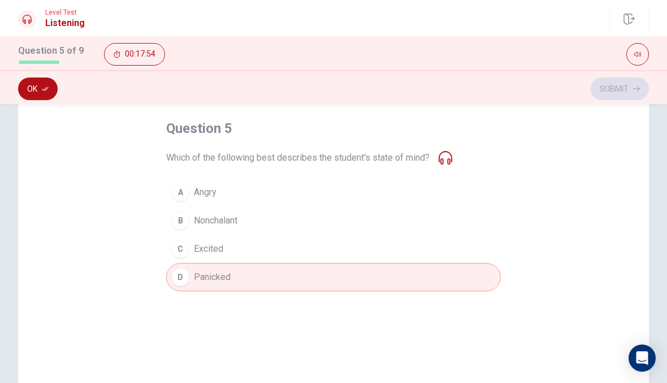
click at [29, 80] on button "Ok" at bounding box center [38, 88] width 40 height 23
click at [654, 84] on div "Ok Submit" at bounding box center [333, 88] width 667 height 21
click at [636, 89] on icon "button" at bounding box center [636, 88] width 7 height 7
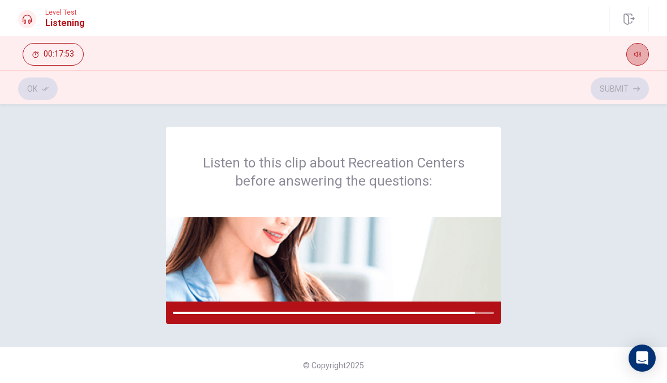
click at [639, 57] on icon "button" at bounding box center [638, 54] width 7 height 7
click at [566, 155] on div "Listen to this clip about Recreation Centers before answering the questions:" at bounding box center [333, 225] width 631 height 197
click at [588, 141] on div "Listen to this clip about Recreation Centers before answering the questions:" at bounding box center [333, 225] width 631 height 197
click at [639, 54] on icon "button" at bounding box center [638, 54] width 7 height 7
